Goal: Navigation & Orientation: Find specific page/section

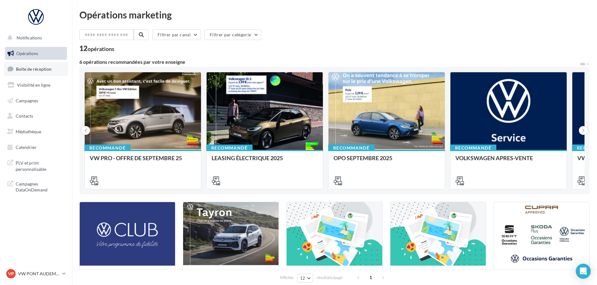
click at [26, 67] on span "Boîte de réception" at bounding box center [34, 68] width 36 height 5
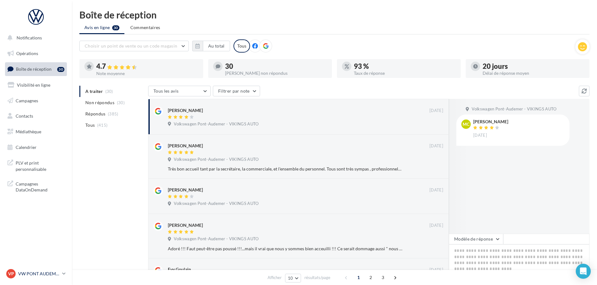
click at [48, 273] on p "VW PONT AUDEMER" at bounding box center [39, 274] width 42 height 6
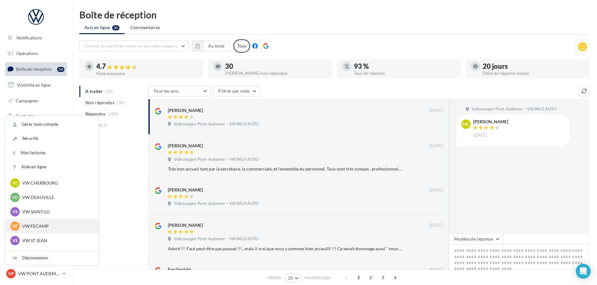
scroll to position [63, 0]
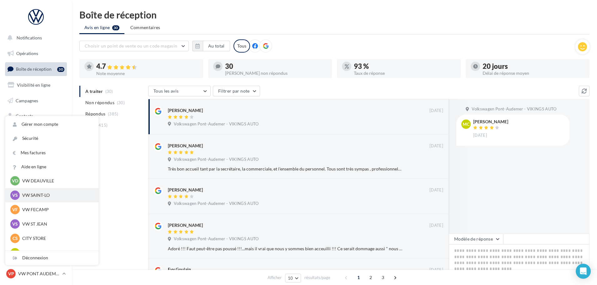
click at [38, 195] on p "VW SAINT-LO" at bounding box center [56, 195] width 69 height 6
